Goal: Check status: Check status

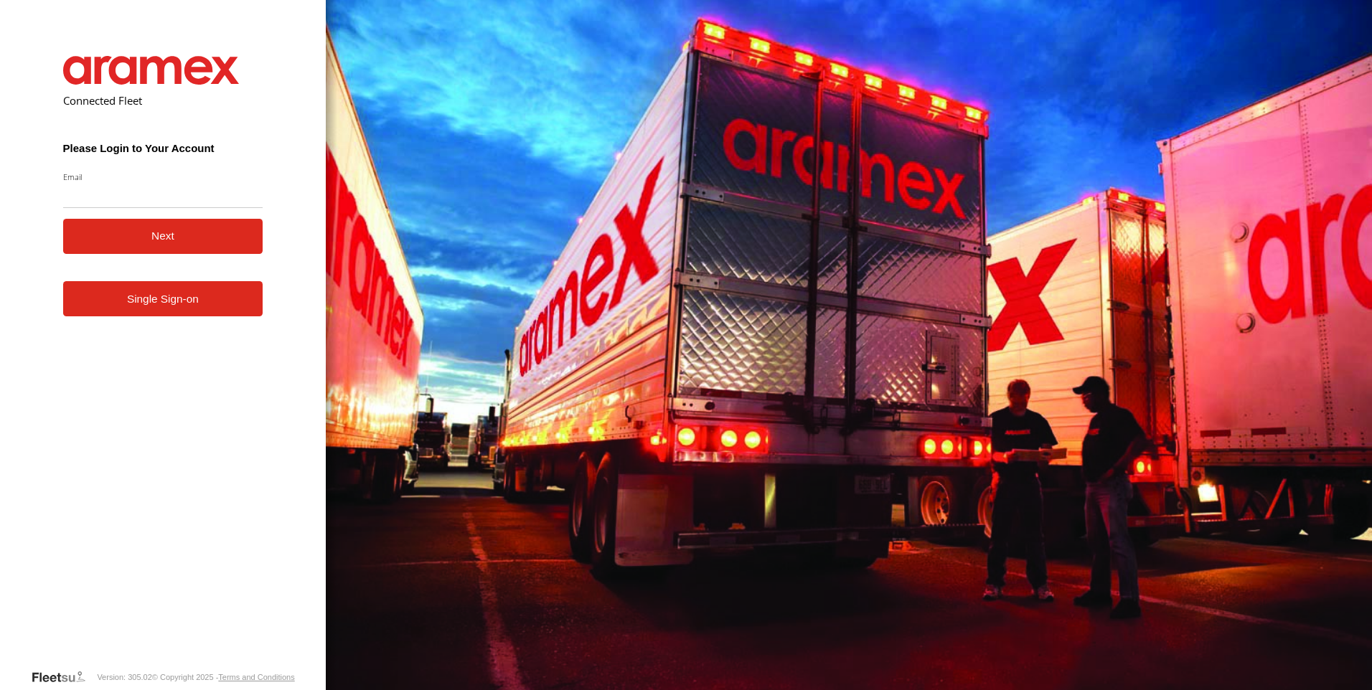
type input "**********"
click at [193, 241] on button "Next" at bounding box center [163, 236] width 200 height 35
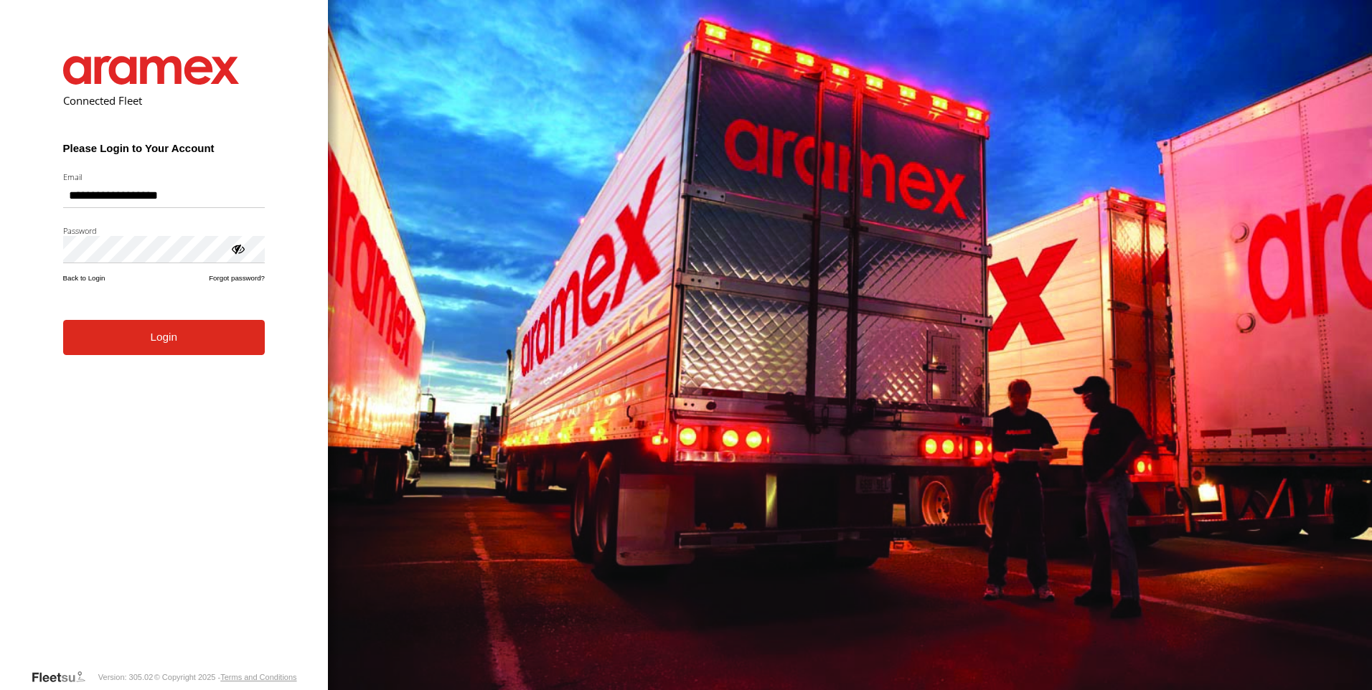
click at [124, 350] on button "Login" at bounding box center [164, 337] width 202 height 35
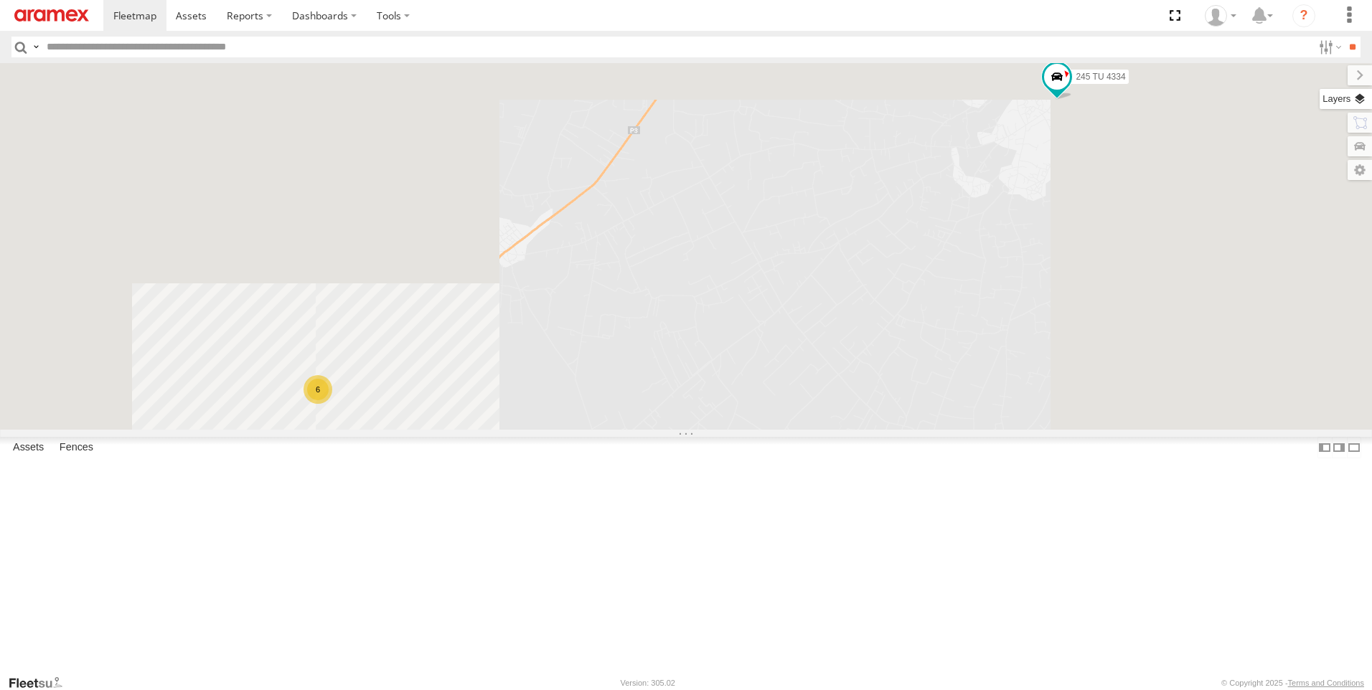
click at [1358, 106] on label at bounding box center [1346, 99] width 52 height 20
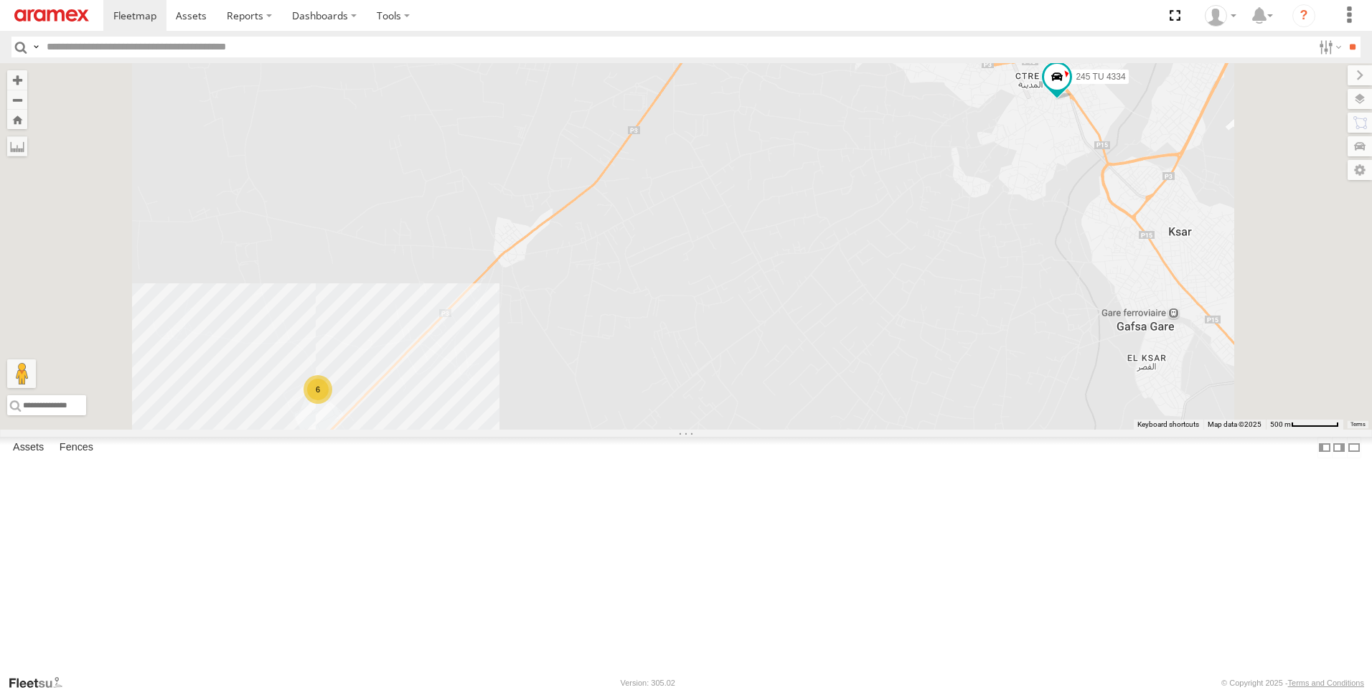
click at [0, 0] on span "Basemaps" at bounding box center [0, 0] width 0 height 0
click at [0, 0] on span "Satellite + Roadmap" at bounding box center [0, 0] width 0 height 0
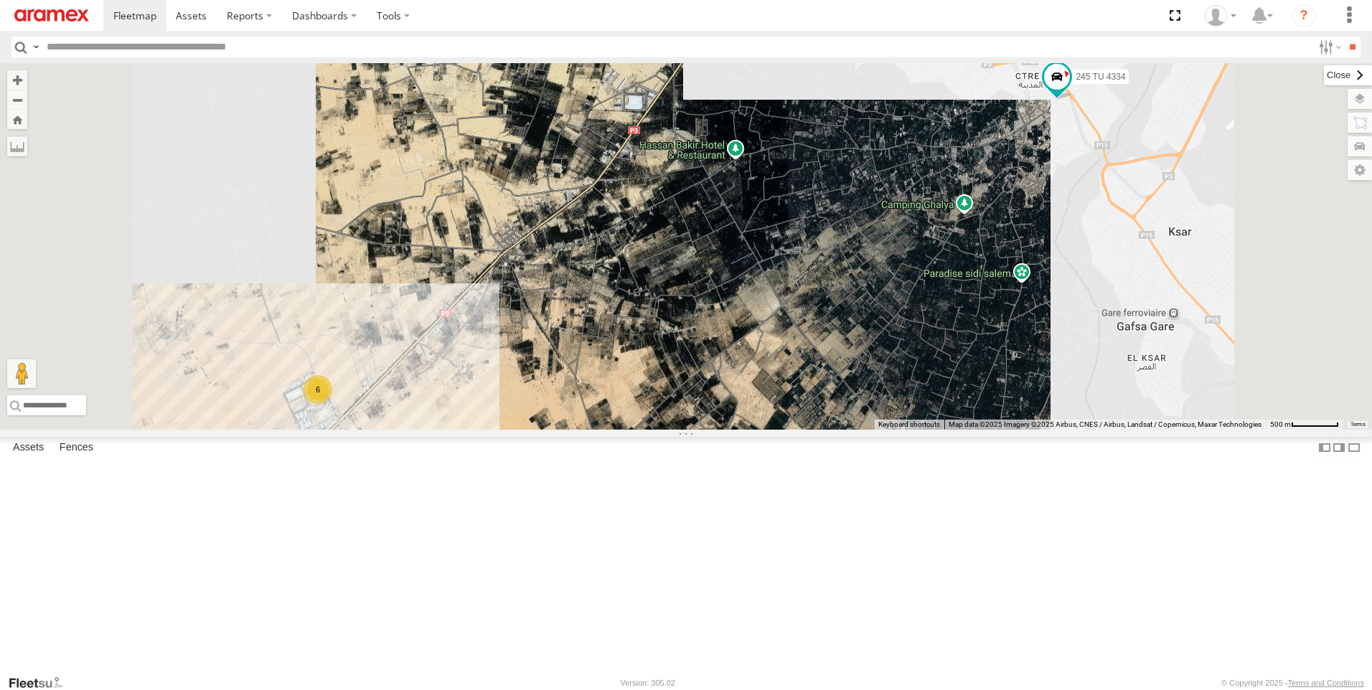
click at [1324, 81] on label at bounding box center [1348, 75] width 48 height 20
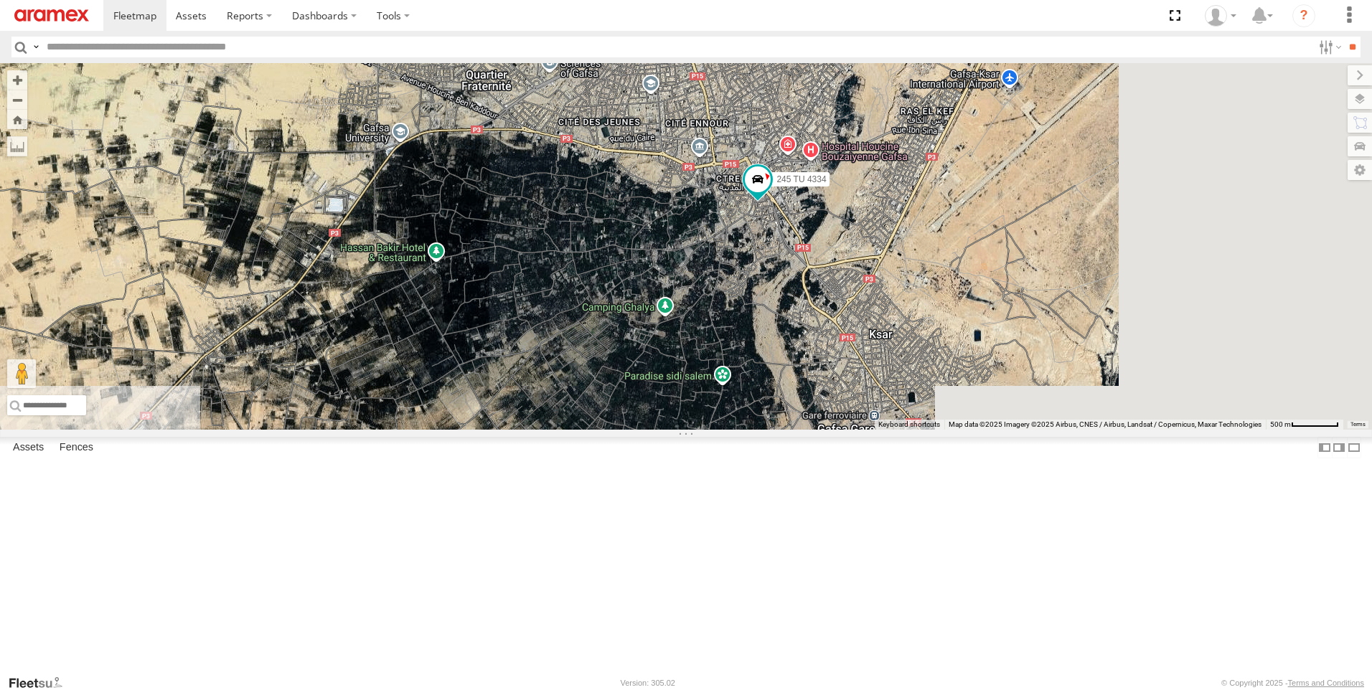
drag, startPoint x: 1126, startPoint y: 221, endPoint x: 830, endPoint y: 297, distance: 305.4
click at [841, 306] on div "245 TU 4334 6" at bounding box center [686, 246] width 1372 height 367
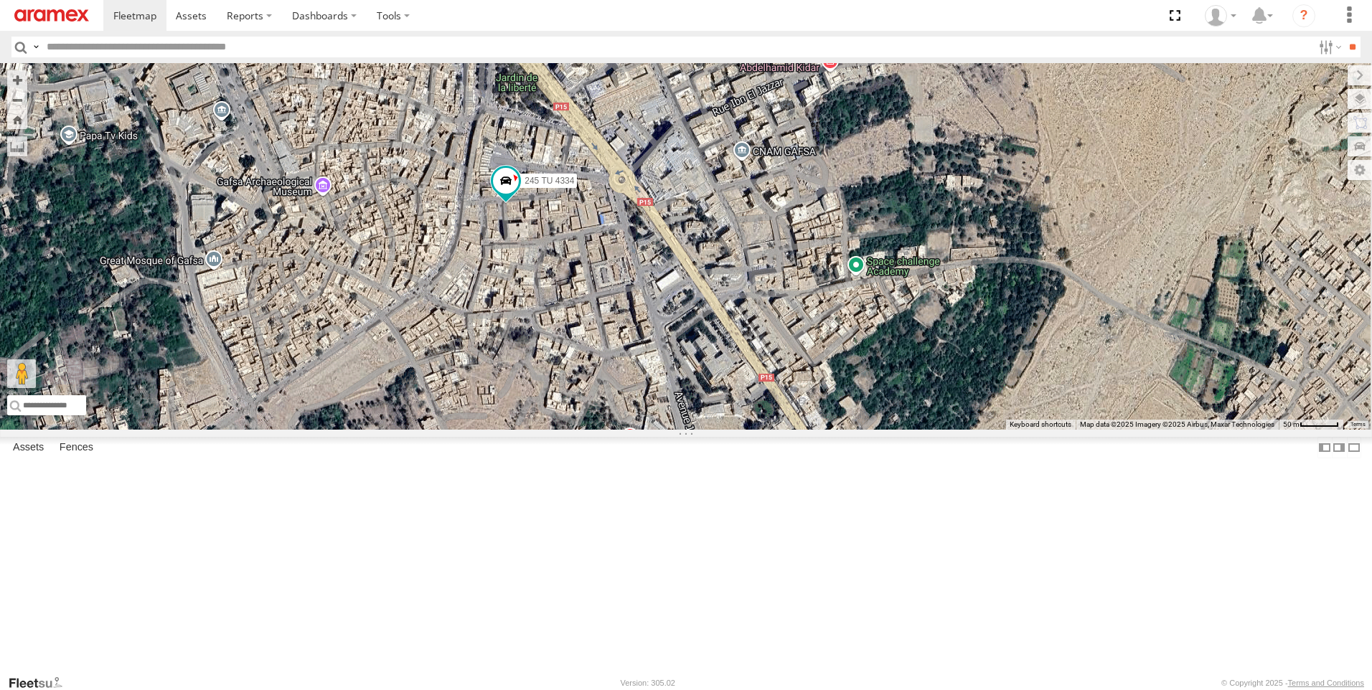
drag, startPoint x: 968, startPoint y: 317, endPoint x: 732, endPoint y: 364, distance: 240.1
click at [732, 364] on div "245 TU 4334" at bounding box center [686, 246] width 1372 height 367
click at [0, 0] on div "Gafsa Branch" at bounding box center [0, 0] width 0 height 0
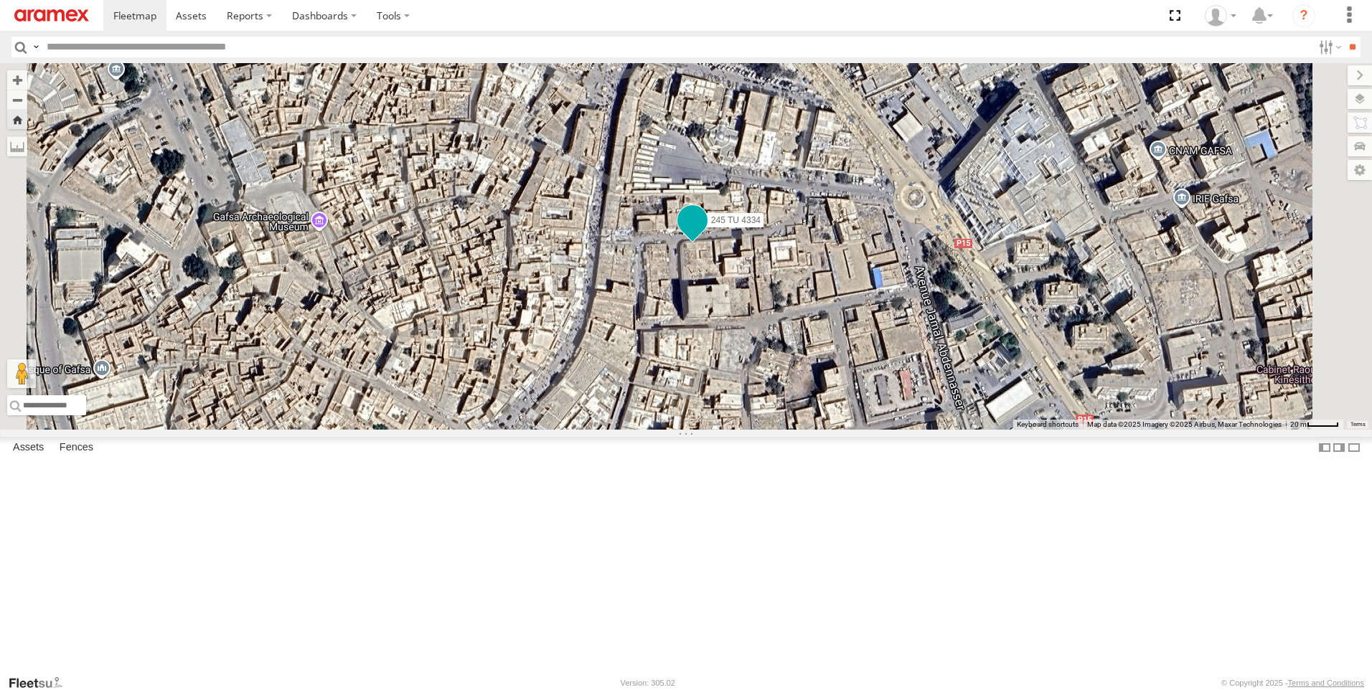
click at [706, 233] on span at bounding box center [693, 220] width 26 height 26
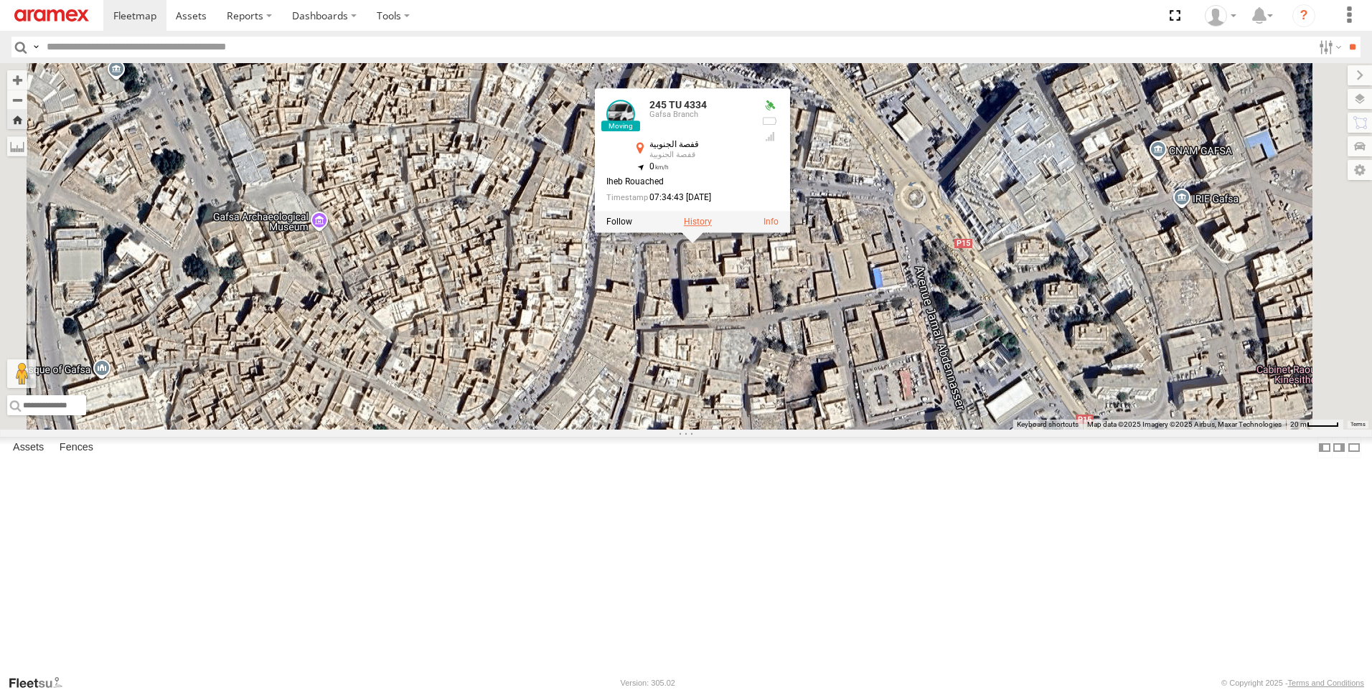
click at [712, 227] on label at bounding box center [698, 222] width 28 height 10
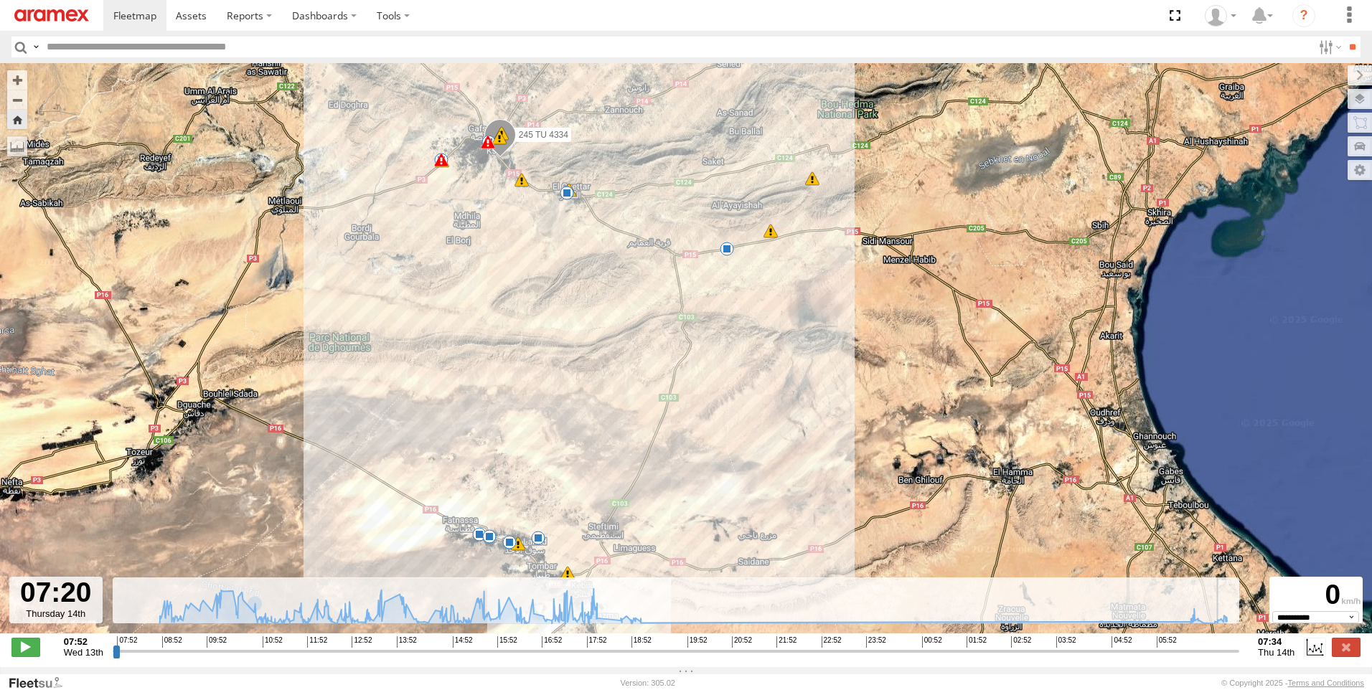
drag, startPoint x: 117, startPoint y: 661, endPoint x: 1224, endPoint y: 688, distance: 1107.1
click at [1224, 658] on input "range" at bounding box center [676, 652] width 1127 height 14
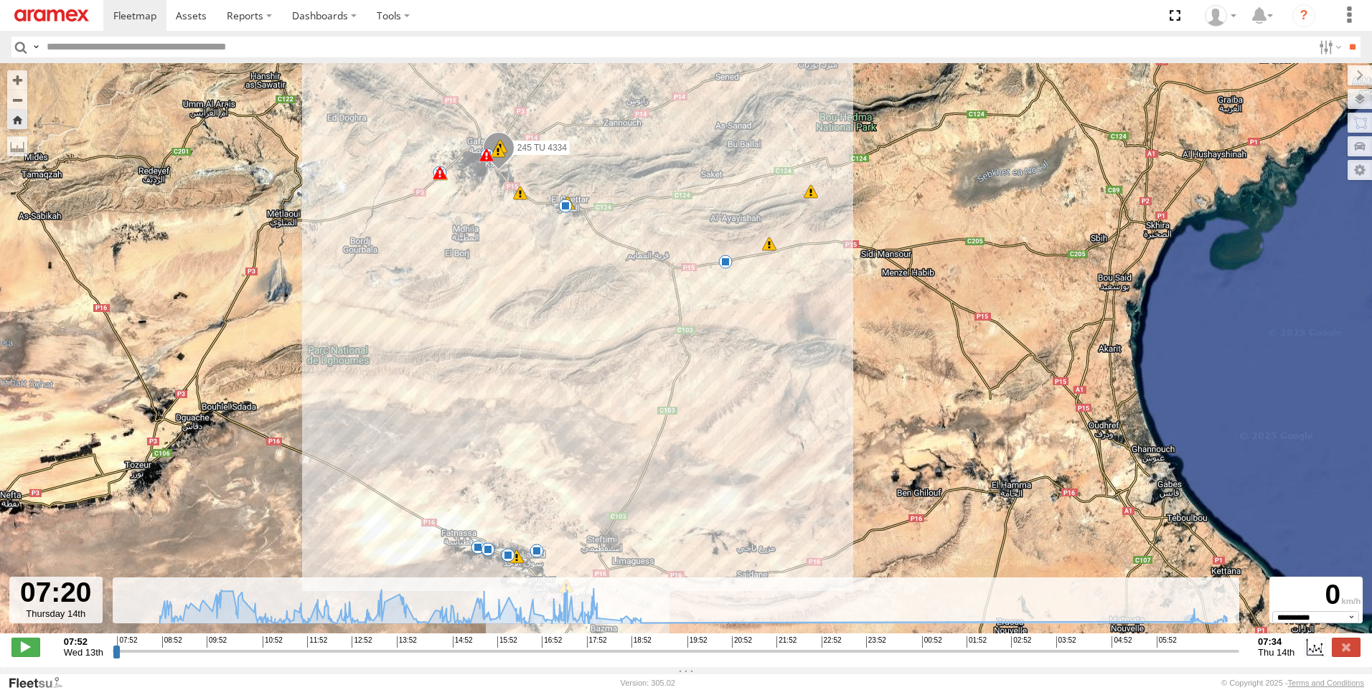
drag, startPoint x: 561, startPoint y: 281, endPoint x: 538, endPoint y: 373, distance: 94.5
click at [538, 373] on div "245 TU 4334 08:37 Wed 09:15 Wed 10:31 Wed 11:27 Wed 11:56 Wed 12:07 Wed 14:26 W…" at bounding box center [686, 356] width 1372 height 586
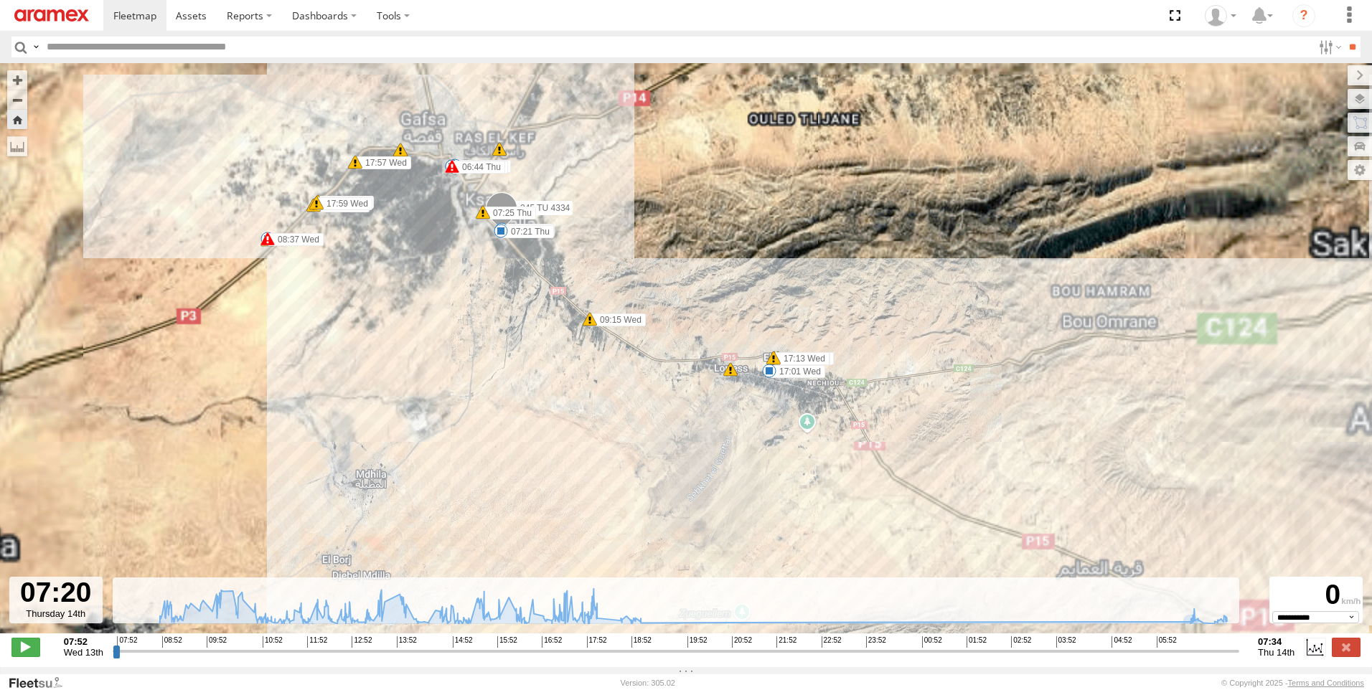
drag, startPoint x: 481, startPoint y: 218, endPoint x: 481, endPoint y: 276, distance: 58.1
click at [490, 283] on div "245 TU 4334 08:37 Wed 09:15 Wed 10:31 Wed 11:27 Wed 11:56 Wed 12:07 Wed 14:26 W…" at bounding box center [686, 356] width 1372 height 586
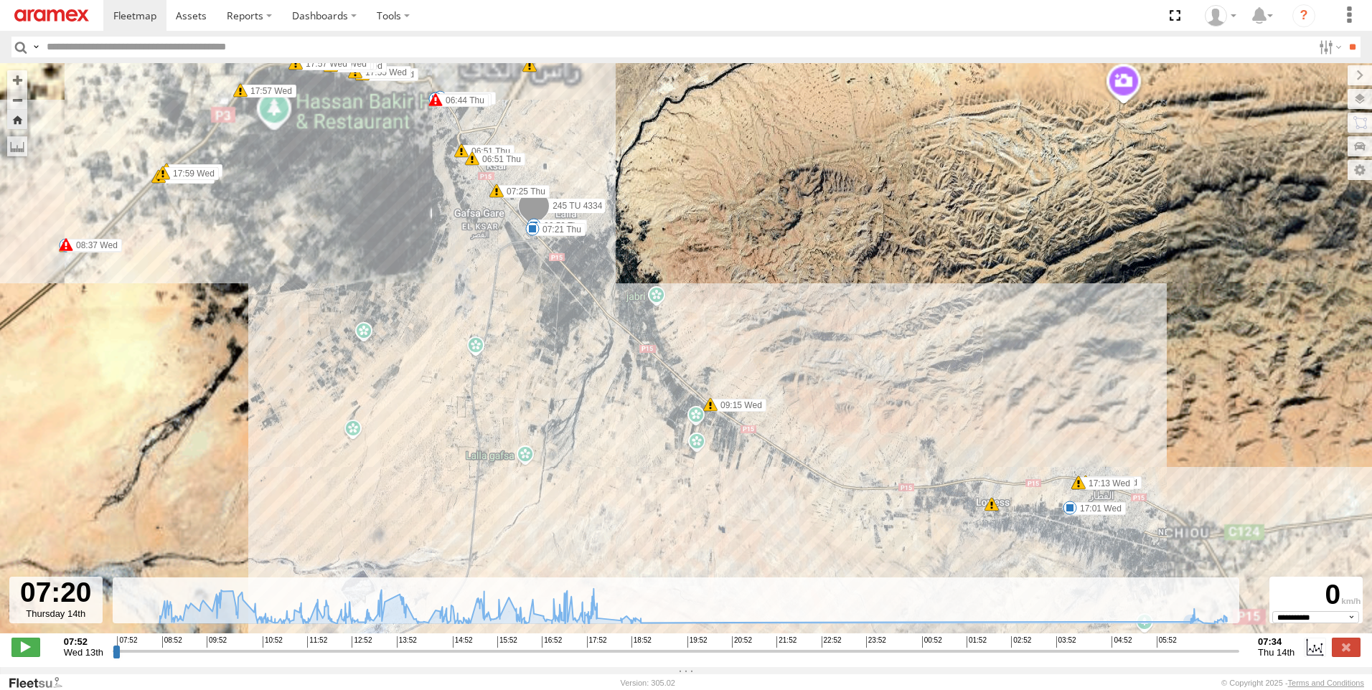
click at [492, 294] on div "245 TU 4334 08:37 Wed 09:15 Wed 10:31 Wed 11:27 Wed 11:56 Wed 12:07 Wed 14:26 W…" at bounding box center [686, 356] width 1372 height 586
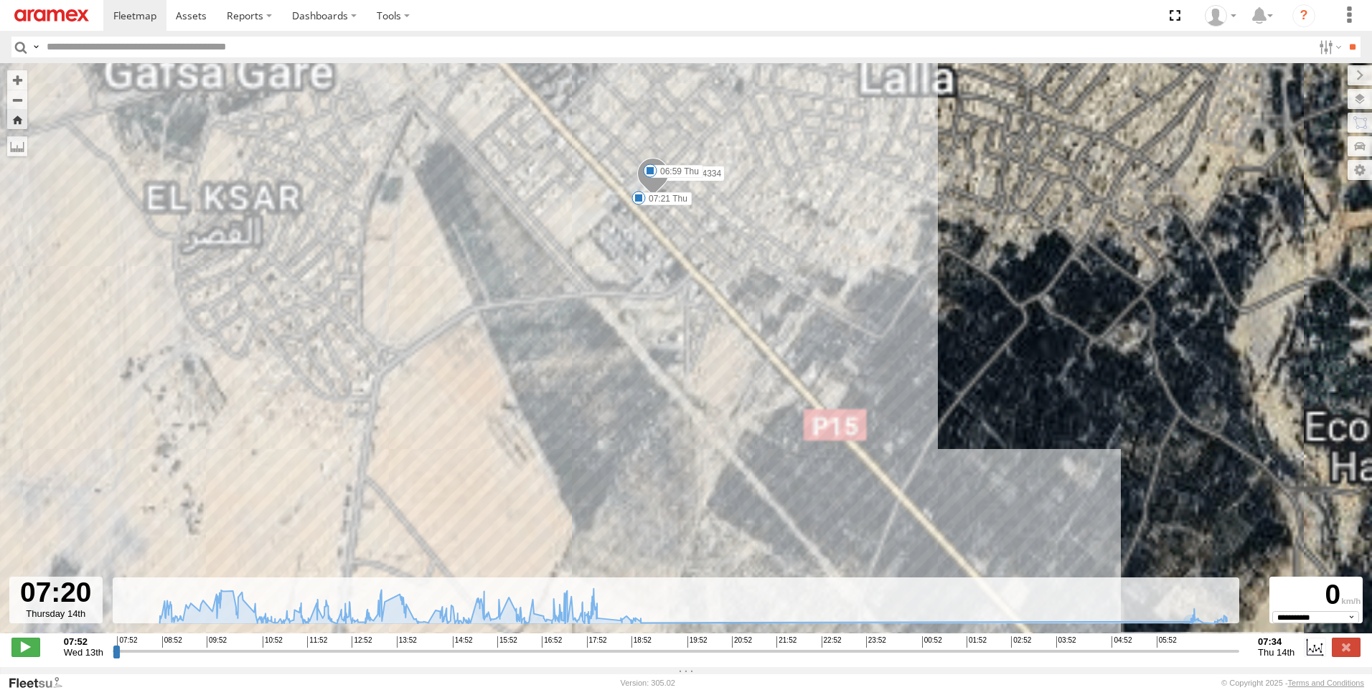
drag, startPoint x: 526, startPoint y: 304, endPoint x: 474, endPoint y: 411, distance: 118.4
click at [473, 412] on div "245 TU 4334 08:37 Wed 09:15 Wed 10:31 Wed 11:27 Wed 11:56 Wed 12:07 Wed 14:26 W…" at bounding box center [686, 356] width 1372 height 586
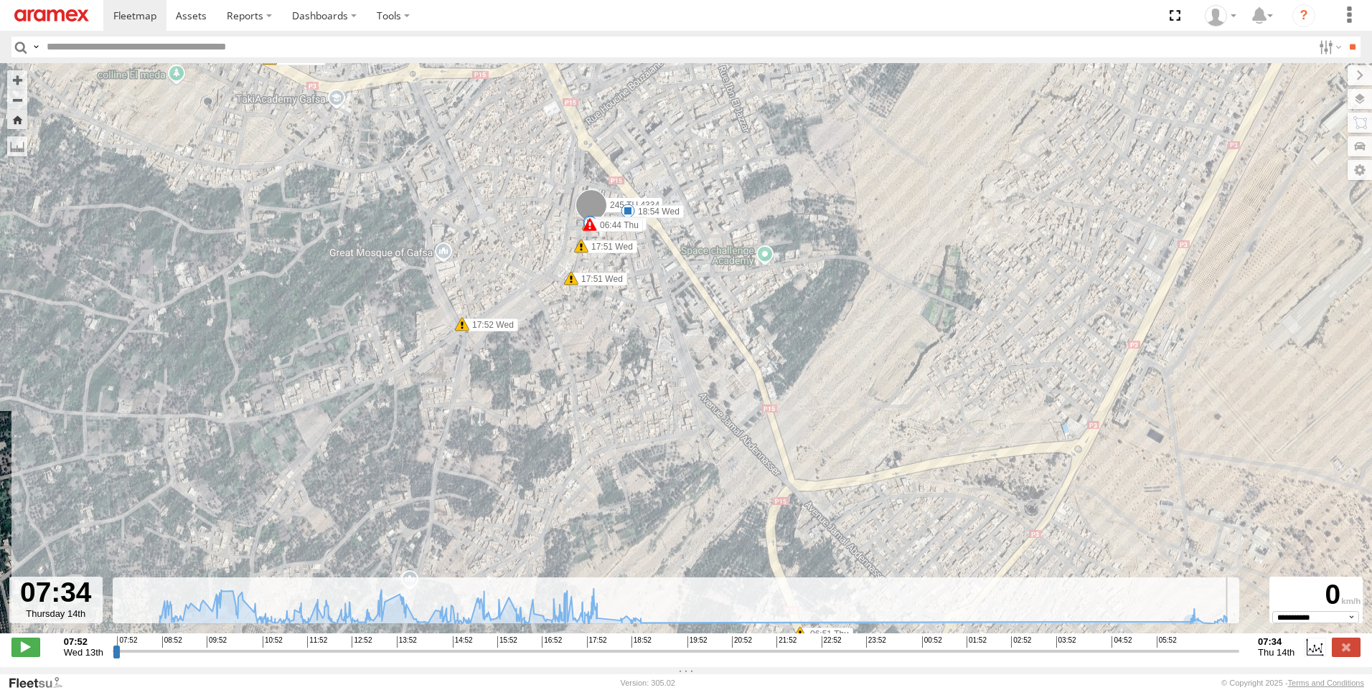
drag, startPoint x: 1225, startPoint y: 661, endPoint x: 1253, endPoint y: 675, distance: 32.1
type input "**********"
click at [1240, 658] on input "range" at bounding box center [676, 652] width 1127 height 14
click at [1352, 657] on label at bounding box center [1346, 647] width 29 height 19
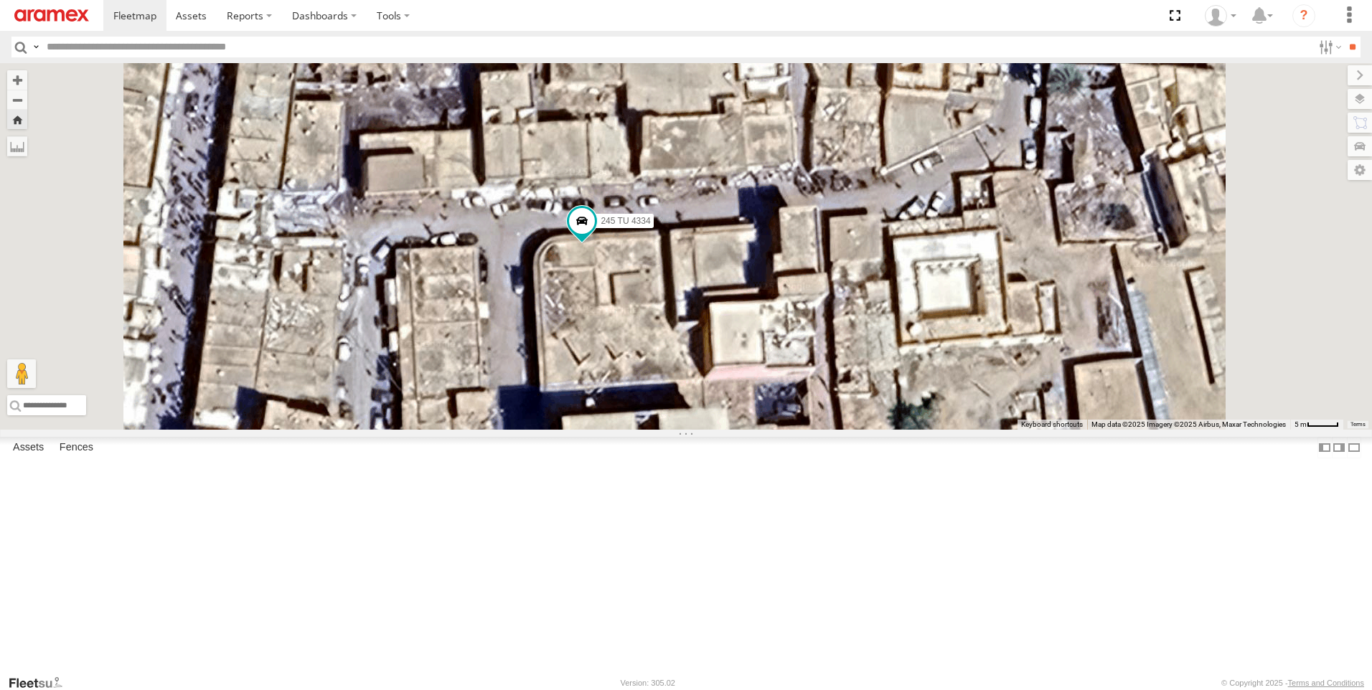
drag, startPoint x: 831, startPoint y: 413, endPoint x: 834, endPoint y: 437, distance: 23.9
click at [833, 430] on div "245 TU 4334" at bounding box center [686, 246] width 1372 height 367
